Goal: Task Accomplishment & Management: Manage account settings

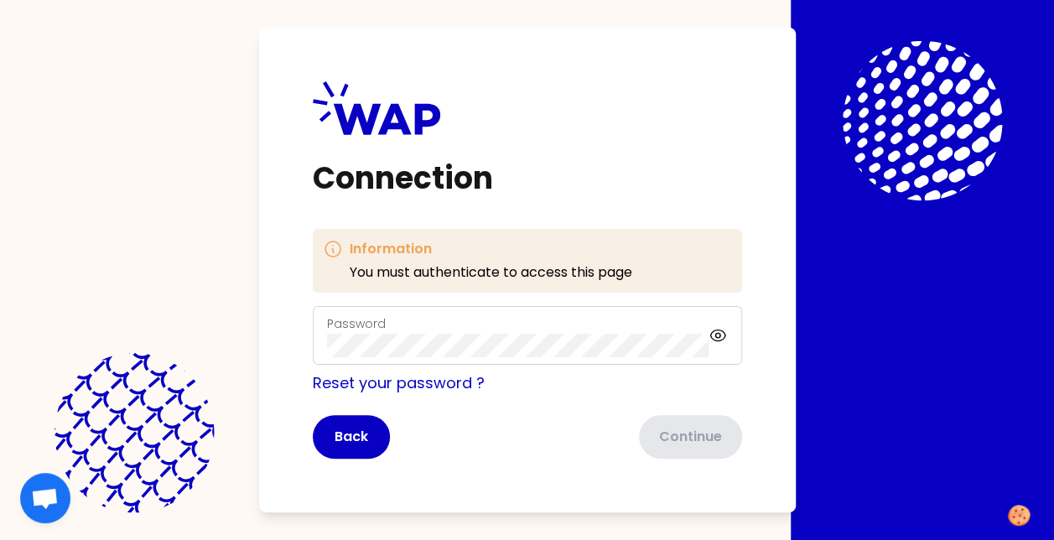
click at [401, 333] on div "Password" at bounding box center [518, 335] width 382 height 44
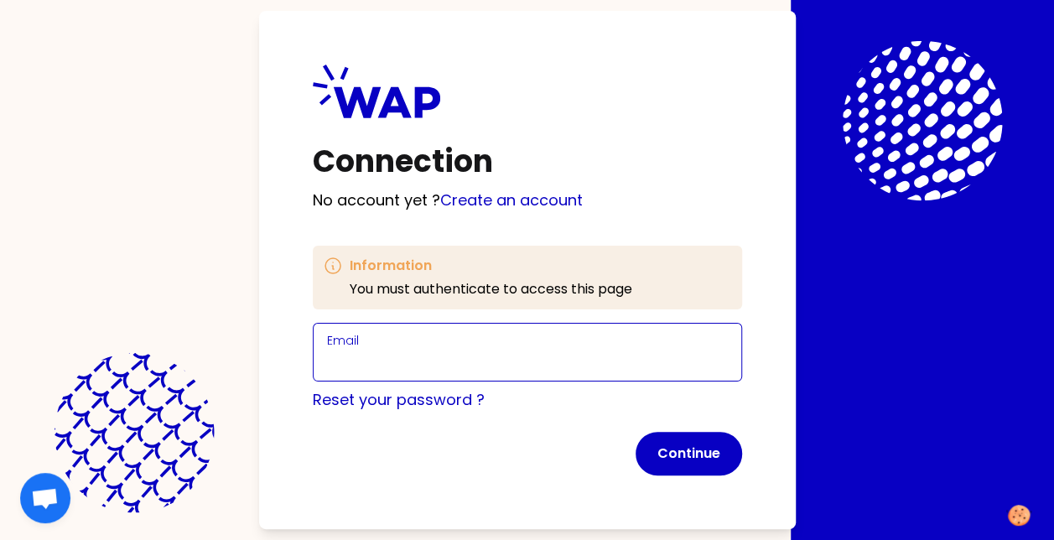
click at [401, 357] on input "Email" at bounding box center [527, 361] width 401 height 23
type input "[PERSON_NAME][EMAIL_ADDRESS][PERSON_NAME][DOMAIN_NAME]"
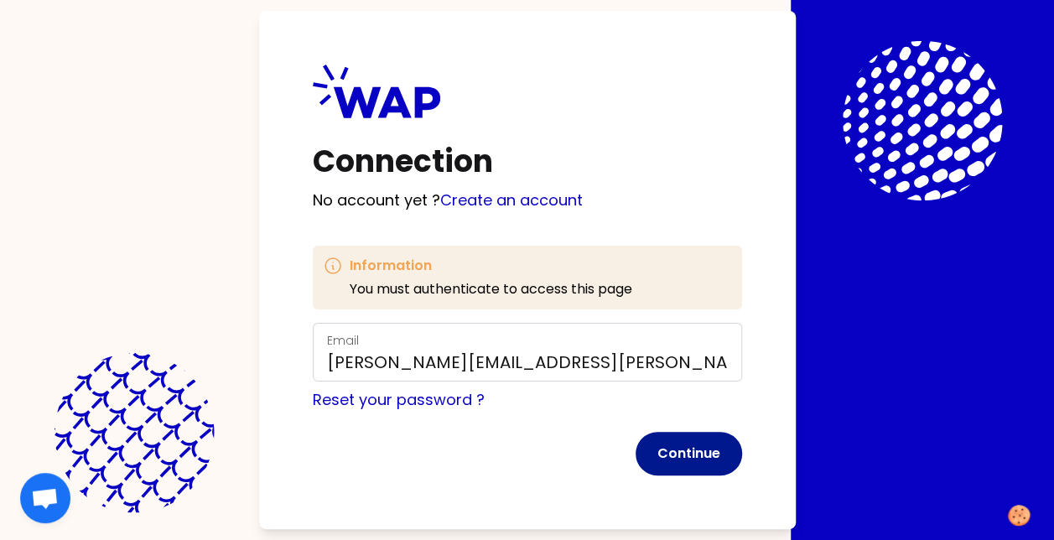
click at [682, 449] on button "Continue" at bounding box center [688, 454] width 106 height 44
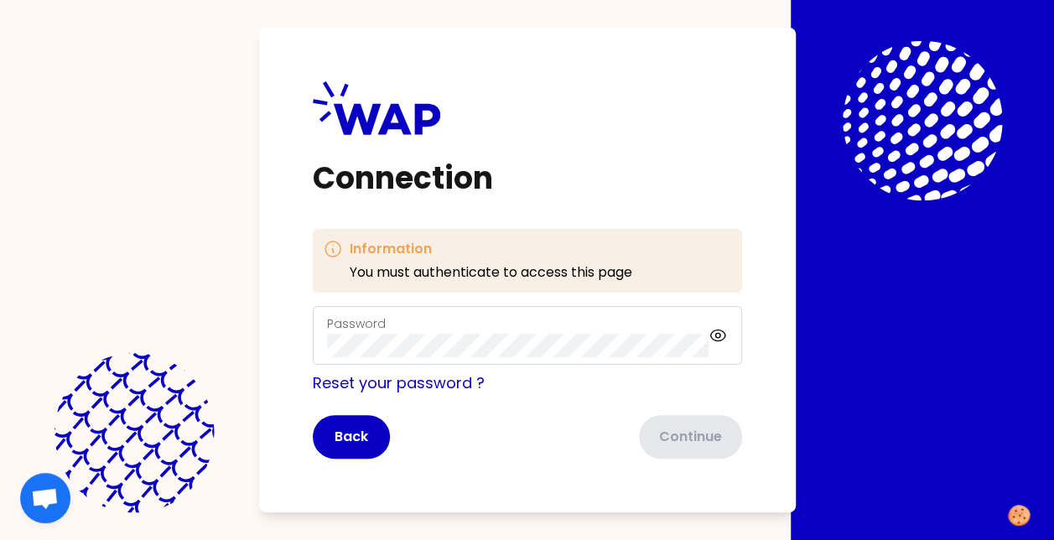
click at [374, 330] on label "Password" at bounding box center [356, 323] width 59 height 17
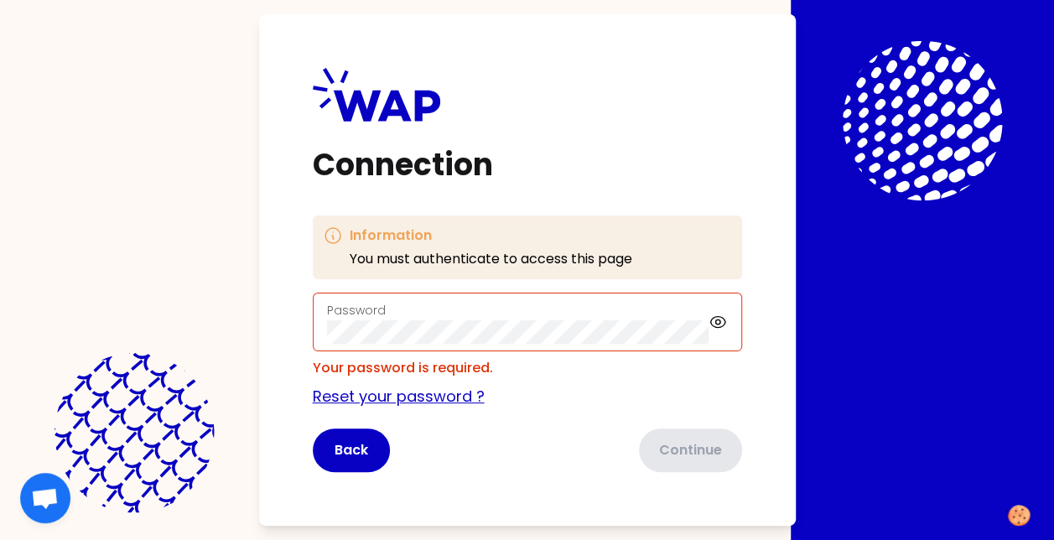
click at [355, 387] on link "Reset your password ?" at bounding box center [399, 396] width 172 height 21
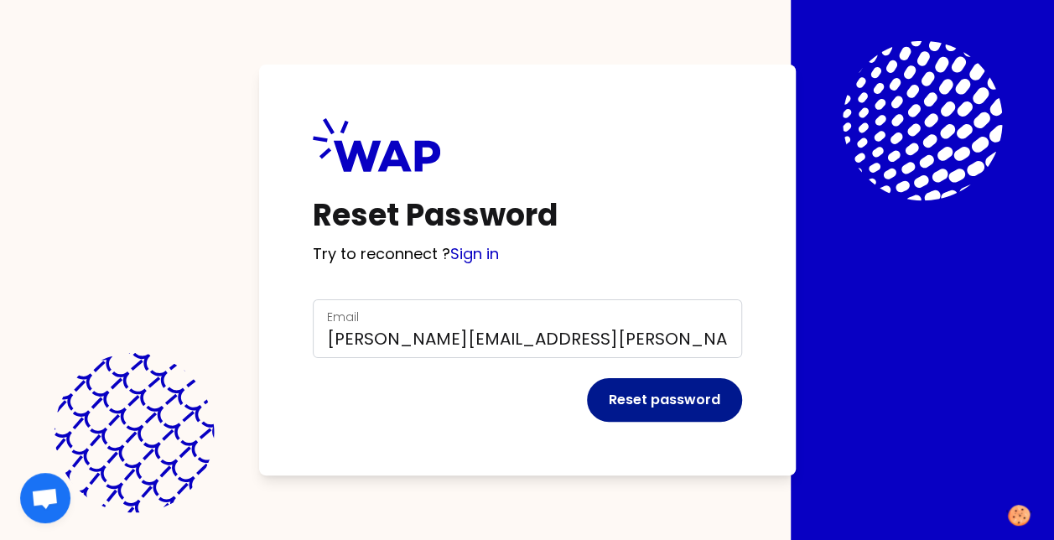
click at [686, 397] on button "Reset password" at bounding box center [664, 400] width 155 height 44
